Goal: Information Seeking & Learning: Check status

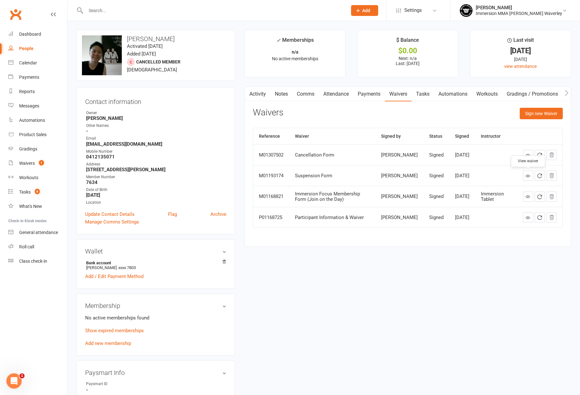
click at [348, 91] on link "Attendance" at bounding box center [336, 94] width 34 height 15
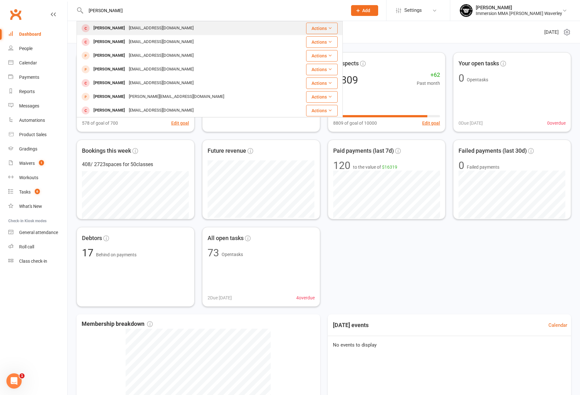
type input "emerson li"
click at [177, 27] on div "Emerson Li emersonckli@gmail.com" at bounding box center [183, 28] width 213 height 13
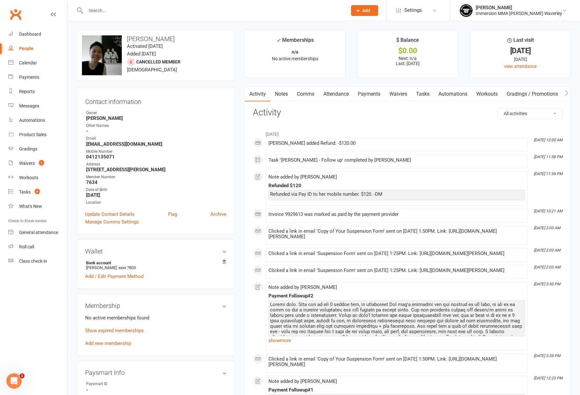
click at [343, 93] on link "Attendance" at bounding box center [336, 94] width 34 height 15
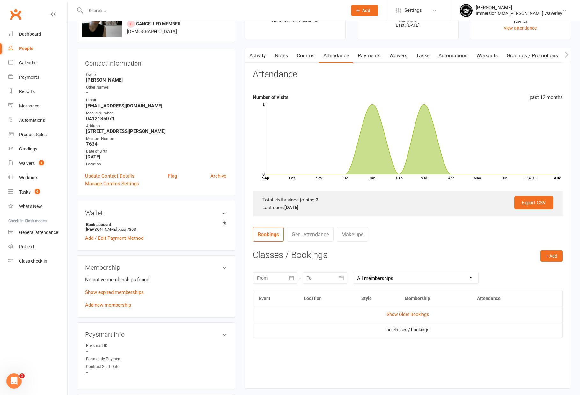
scroll to position [64, 0]
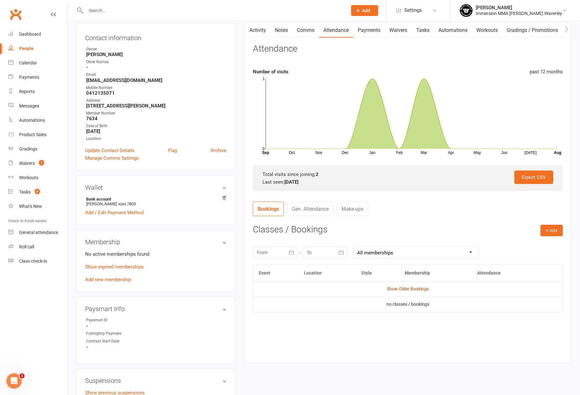
click at [399, 290] on link "Show Older Bookings" at bounding box center [408, 289] width 42 height 5
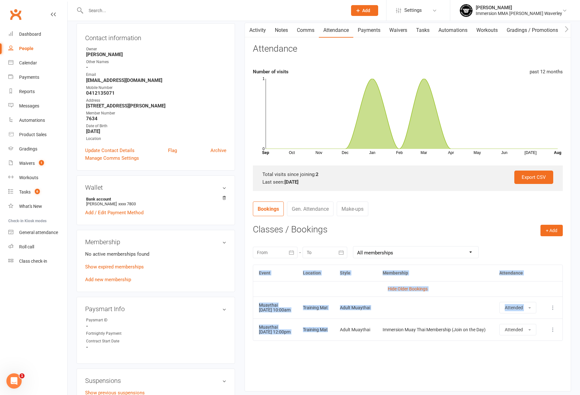
drag, startPoint x: 291, startPoint y: 330, endPoint x: 328, endPoint y: 343, distance: 38.7
click at [324, 342] on div "Activity Notes Comms Attendance Payments Waivers Tasks Automations Workouts Gra…" at bounding box center [408, 207] width 327 height 369
click at [328, 341] on td "Training Mat" at bounding box center [315, 330] width 37 height 22
drag, startPoint x: 377, startPoint y: 347, endPoint x: 289, endPoint y: 323, distance: 91.2
click at [289, 323] on tr "Muaythai 27 Mar 2025 12:00pm Training Mat Adult Muaythai Immersion Muay Thai Me…" at bounding box center [408, 330] width 310 height 22
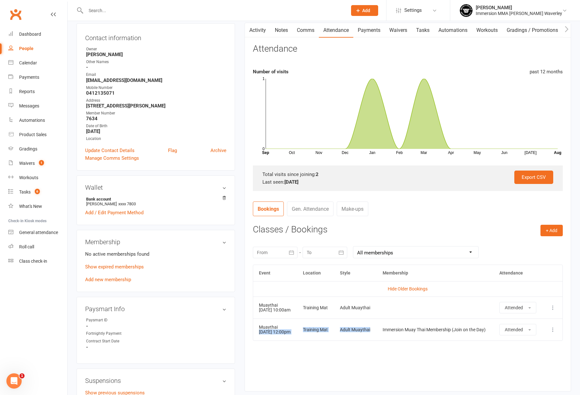
click at [289, 323] on td "Muaythai 27 Mar 2025 12:00pm" at bounding box center [275, 330] width 44 height 22
drag, startPoint x: 286, startPoint y: 321, endPoint x: 373, endPoint y: 341, distance: 88.9
click at [373, 341] on tbody "Hide Older Bookings Muaythai 11 Jan 2025 10:00am Training Mat Adult Muaythai At…" at bounding box center [408, 310] width 310 height 59
click at [373, 341] on td "Adult Muaythai" at bounding box center [355, 330] width 43 height 22
drag, startPoint x: 442, startPoint y: 341, endPoint x: 407, endPoint y: 337, distance: 35.3
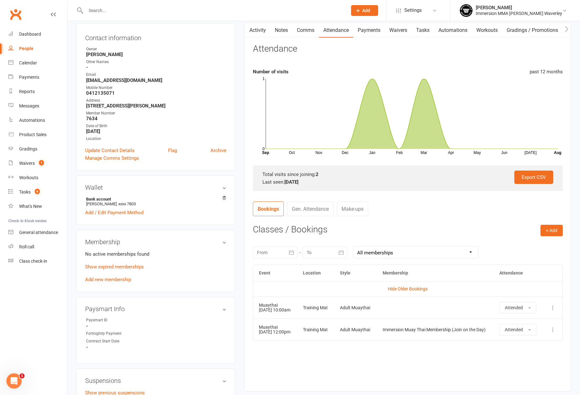
click at [410, 338] on td "Immersion Muay Thai Membership (Join on the Day)" at bounding box center [435, 330] width 117 height 22
drag, startPoint x: 407, startPoint y: 337, endPoint x: 314, endPoint y: 323, distance: 93.9
click at [318, 324] on tr "Muaythai 27 Mar 2025 12:00pm Training Mat Adult Muaythai Immersion Muay Thai Me…" at bounding box center [408, 330] width 310 height 22
drag, startPoint x: 314, startPoint y: 323, endPoint x: 306, endPoint y: 317, distance: 9.5
click at [313, 323] on td "Training Mat" at bounding box center [315, 330] width 37 height 22
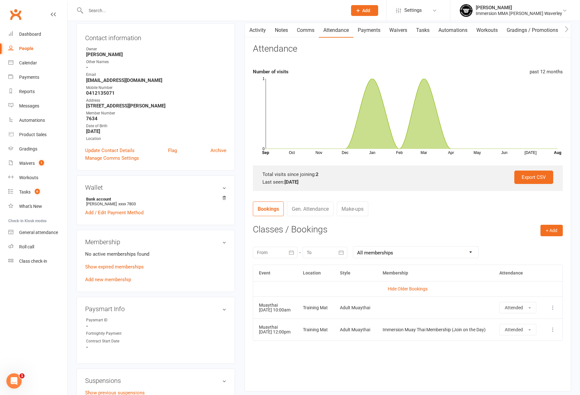
drag, startPoint x: 315, startPoint y: 321, endPoint x: 376, endPoint y: 339, distance: 63.0
click at [372, 339] on tbody "Hide Older Bookings Muaythai 11 Jan 2025 10:00am Training Mat Adult Muaythai At…" at bounding box center [408, 310] width 310 height 59
drag, startPoint x: 429, startPoint y: 342, endPoint x: 336, endPoint y: 327, distance: 93.4
click at [336, 327] on tr "Muaythai 27 Mar 2025 12:00pm Training Mat Adult Muaythai Immersion Muay Thai Me…" at bounding box center [408, 330] width 310 height 22
click at [320, 324] on td "Training Mat" at bounding box center [315, 330] width 37 height 22
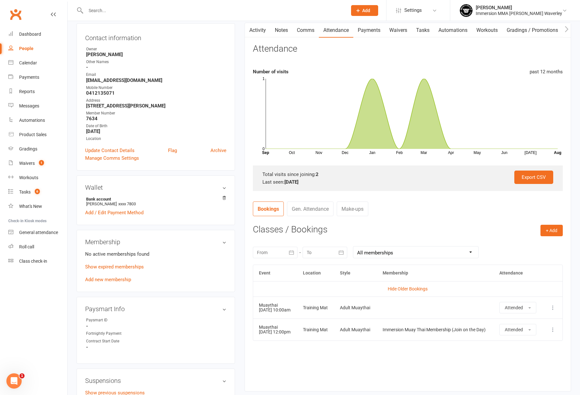
drag, startPoint x: 297, startPoint y: 313, endPoint x: 355, endPoint y: 335, distance: 62.8
click at [350, 335] on tbody "Hide Older Bookings Muaythai 11 Jan 2025 10:00am Training Mat Adult Muaythai At…" at bounding box center [408, 310] width 310 height 59
click at [360, 332] on div "Adult Muaythai" at bounding box center [355, 330] width 31 height 5
click at [38, 38] on link "Dashboard" at bounding box center [37, 34] width 59 height 14
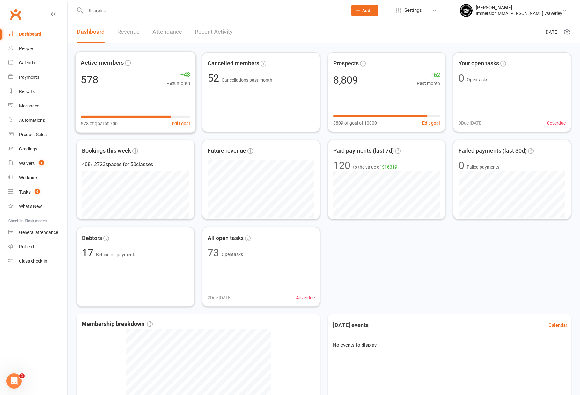
click at [33, 35] on div "Dashboard" at bounding box center [30, 34] width 22 height 5
click at [39, 39] on link "Dashboard" at bounding box center [37, 34] width 59 height 14
click at [496, 247] on div "Active members 578 +43 Past month 578 of goal of 700 Edit goal Cancelled member…" at bounding box center [324, 179] width 495 height 255
drag, startPoint x: 431, startPoint y: 231, endPoint x: 429, endPoint y: 237, distance: 6.4
click at [429, 237] on div "Active members 578 +43 Past month 578 of goal of 700 Edit goal Cancelled member…" at bounding box center [324, 179] width 495 height 255
